Goal: Task Accomplishment & Management: Use online tool/utility

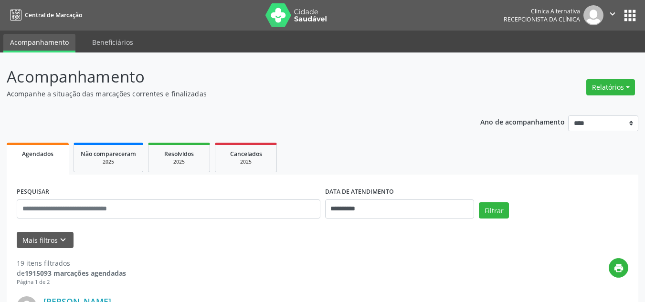
drag, startPoint x: 632, startPoint y: 0, endPoint x: 430, endPoint y: 84, distance: 218.2
click at [430, 84] on p "Acompanhamento" at bounding box center [228, 77] width 442 height 24
click at [598, 93] on button "Relatórios" at bounding box center [610, 87] width 49 height 16
click at [557, 109] on link "Agendamentos" at bounding box center [584, 107] width 103 height 13
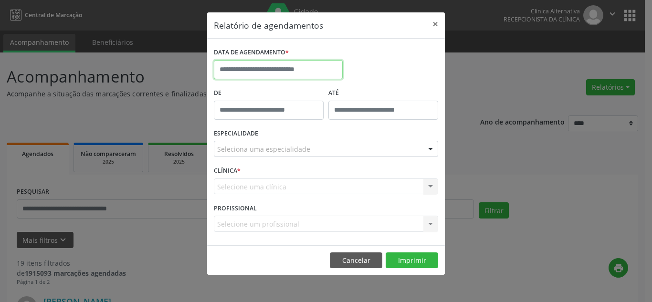
click at [263, 63] on input "text" at bounding box center [278, 69] width 129 height 19
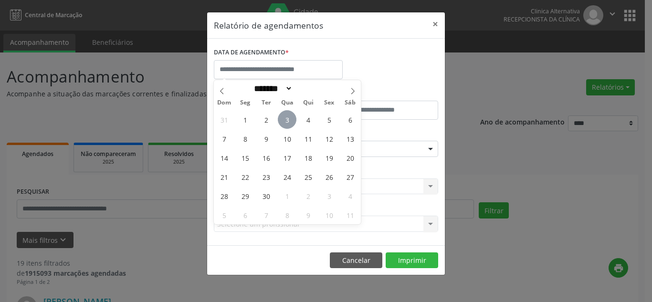
click at [283, 123] on span "3" at bounding box center [287, 119] width 19 height 19
type input "**********"
click at [283, 123] on span "3" at bounding box center [287, 119] width 19 height 19
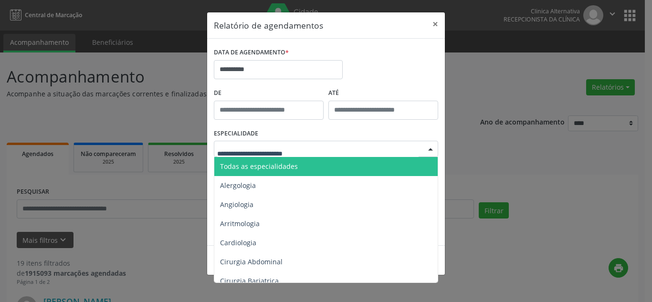
click at [261, 167] on span "Todas as especialidades" at bounding box center [259, 166] width 78 height 9
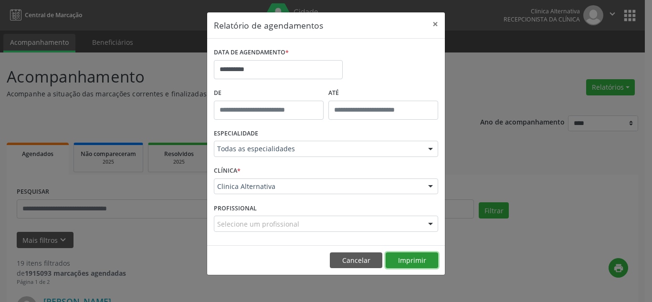
click at [392, 255] on button "Imprimir" at bounding box center [412, 260] width 52 height 16
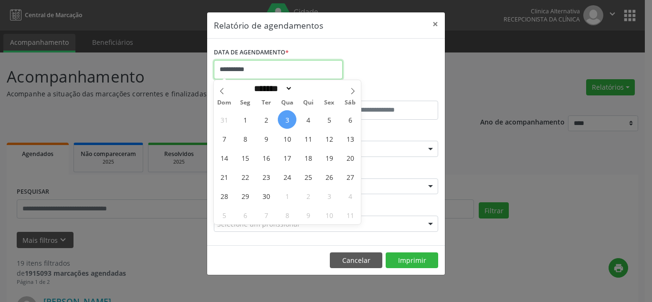
click at [252, 65] on input "**********" at bounding box center [278, 69] width 129 height 19
click at [304, 120] on span "4" at bounding box center [308, 119] width 19 height 19
type input "**********"
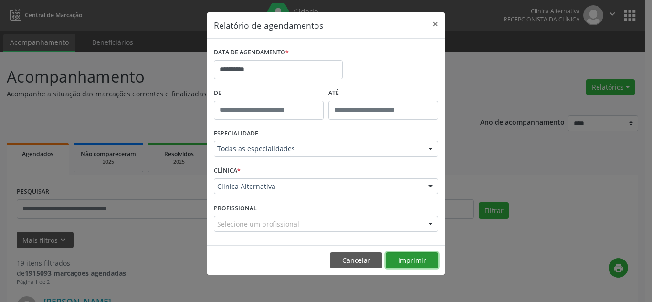
click at [393, 257] on button "Imprimir" at bounding box center [412, 260] width 52 height 16
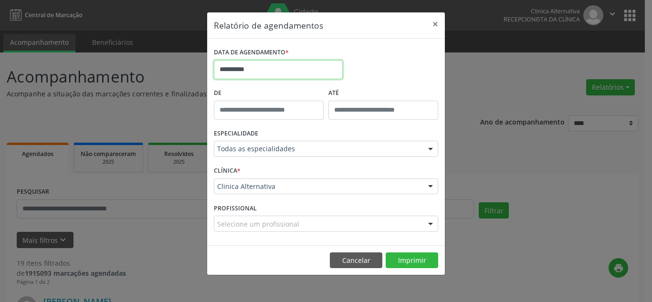
click at [228, 64] on input "**********" at bounding box center [278, 69] width 129 height 19
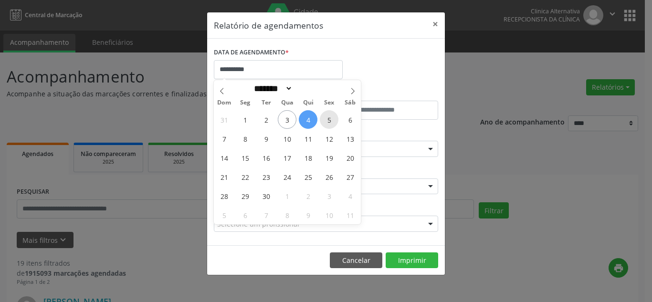
click at [329, 121] on span "5" at bounding box center [329, 119] width 19 height 19
type input "**********"
click at [329, 121] on span "5" at bounding box center [329, 119] width 19 height 19
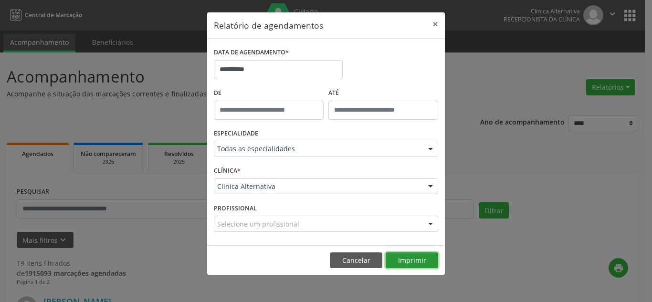
click at [408, 258] on button "Imprimir" at bounding box center [412, 260] width 52 height 16
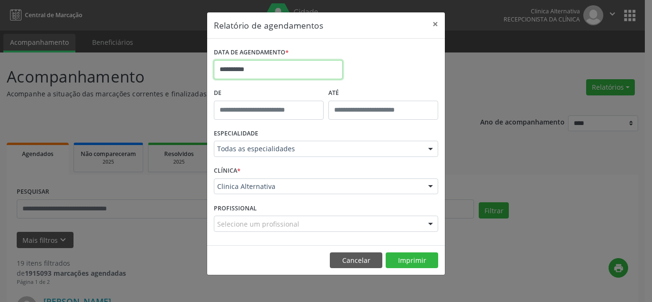
click at [275, 68] on input "**********" at bounding box center [278, 69] width 129 height 19
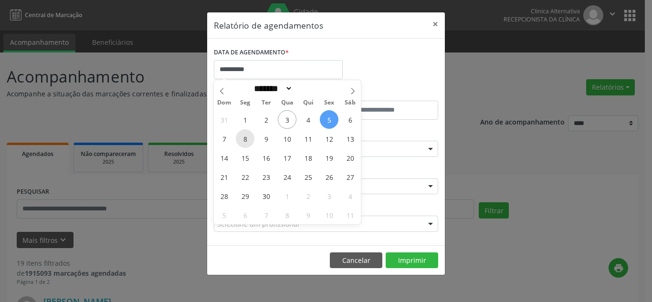
click at [247, 138] on span "8" at bounding box center [245, 138] width 19 height 19
type input "**********"
click at [247, 138] on span "8" at bounding box center [245, 138] width 19 height 19
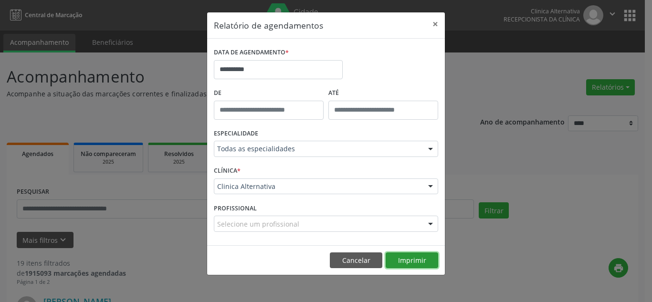
click at [420, 257] on button "Imprimir" at bounding box center [412, 260] width 52 height 16
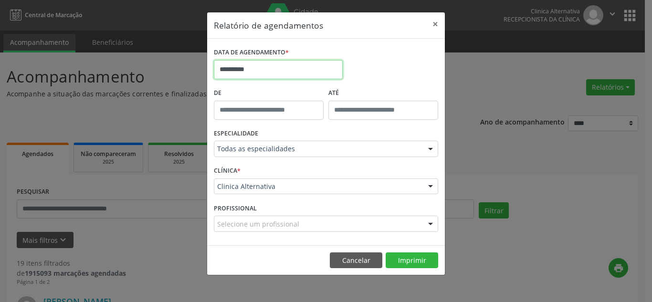
click at [244, 69] on input "**********" at bounding box center [278, 69] width 129 height 19
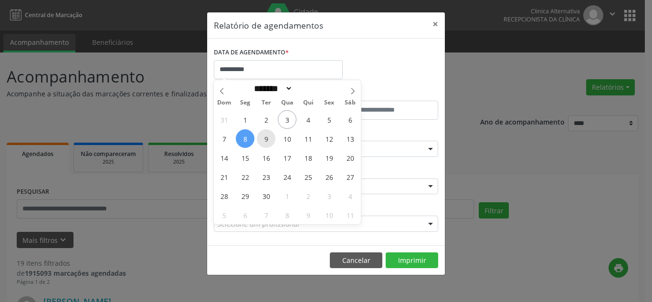
click at [267, 139] on span "9" at bounding box center [266, 138] width 19 height 19
type input "**********"
click at [267, 139] on span "9" at bounding box center [266, 138] width 19 height 19
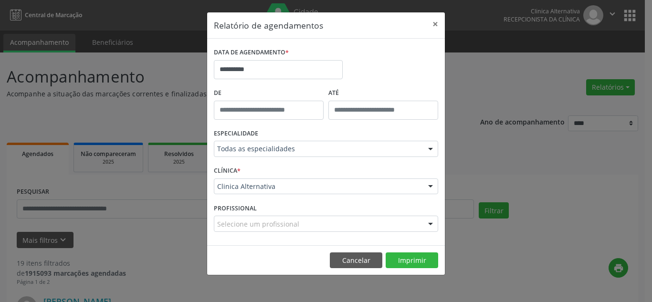
click at [423, 273] on footer "Cancelar Imprimir" at bounding box center [326, 260] width 238 height 30
click at [423, 265] on button "Imprimir" at bounding box center [412, 260] width 52 height 16
click at [433, 22] on button "×" at bounding box center [435, 23] width 19 height 23
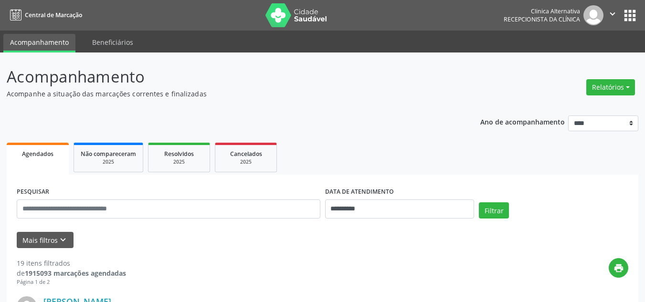
drag, startPoint x: 497, startPoint y: 0, endPoint x: 294, endPoint y: 76, distance: 217.3
click at [294, 76] on p "Acompanhamento" at bounding box center [228, 77] width 442 height 24
drag, startPoint x: 600, startPoint y: 1, endPoint x: 271, endPoint y: 59, distance: 334.4
click at [611, 11] on icon "" at bounding box center [612, 14] width 10 height 10
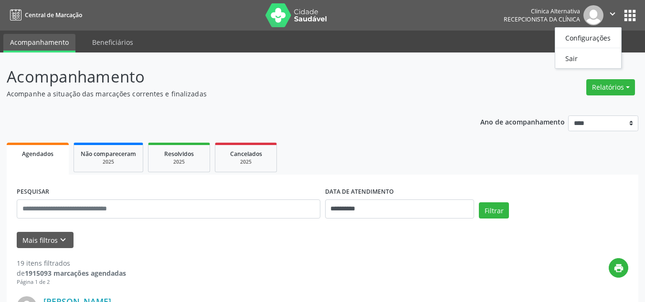
click at [505, 68] on header "Acompanhamento Acompanhe a situação das marcações correntes e finalizadas Relat…" at bounding box center [322, 82] width 631 height 34
click at [626, 16] on button "apps" at bounding box center [629, 15] width 17 height 17
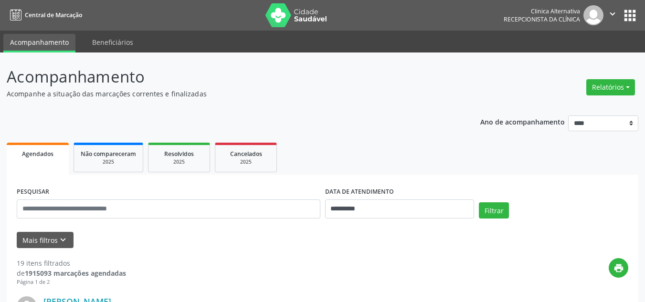
drag, startPoint x: 373, startPoint y: 1, endPoint x: 252, endPoint y: 73, distance: 141.3
click at [252, 73] on p "Acompanhamento" at bounding box center [228, 77] width 442 height 24
drag, startPoint x: 642, startPoint y: 0, endPoint x: 359, endPoint y: 76, distance: 293.1
click at [359, 76] on p "Acompanhamento" at bounding box center [228, 77] width 442 height 24
click at [614, 14] on icon "" at bounding box center [612, 14] width 10 height 10
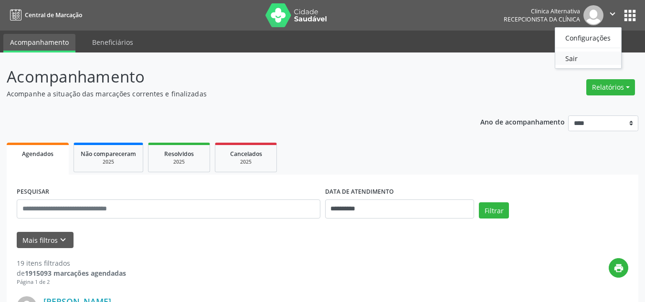
click at [570, 59] on link "Sair" at bounding box center [588, 58] width 66 height 13
drag, startPoint x: 630, startPoint y: 0, endPoint x: 392, endPoint y: 22, distance: 239.7
click at [392, 22] on nav "Central de Marcação Clinica Alternativa Recepcionista da clínica  Configuraçõe…" at bounding box center [322, 15] width 645 height 31
click at [609, 12] on icon "" at bounding box center [612, 14] width 10 height 10
click at [575, 63] on link "Sair" at bounding box center [588, 58] width 66 height 13
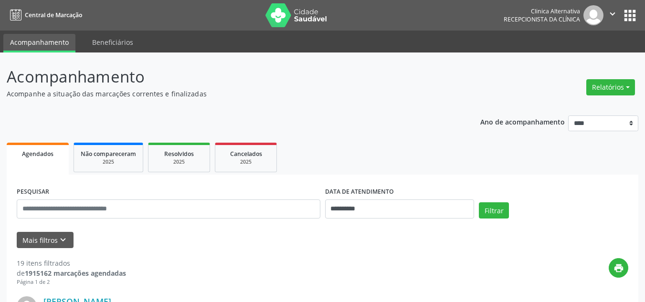
click at [613, 13] on icon "" at bounding box center [612, 14] width 10 height 10
click at [578, 63] on link "Sair" at bounding box center [588, 58] width 66 height 13
